Goal: Task Accomplishment & Management: Use online tool/utility

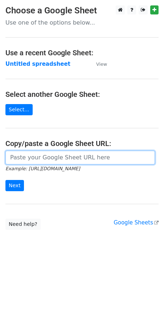
drag, startPoint x: 0, startPoint y: 0, endPoint x: 36, endPoint y: 156, distance: 159.7
click at [36, 156] on input "url" at bounding box center [79, 158] width 149 height 14
paste input "[URL][DOMAIN_NAME]"
type input "[URL][DOMAIN_NAME]"
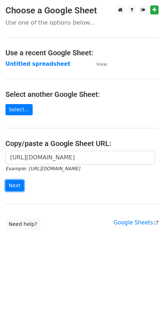
click at [14, 184] on input "Next" at bounding box center [14, 185] width 18 height 11
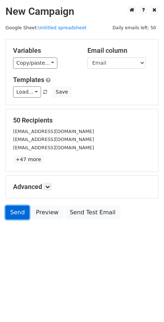
click at [17, 216] on link "Send" at bounding box center [17, 213] width 24 height 14
